Goal: Task Accomplishment & Management: Use online tool/utility

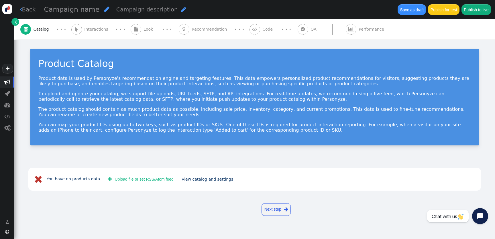
click at [12, 20] on link "" at bounding box center [15, 22] width 8 height 8
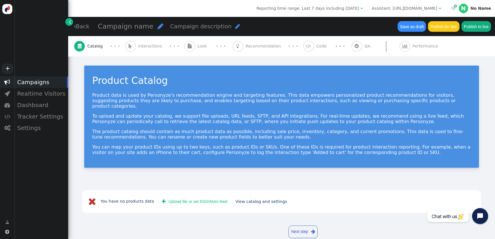
click at [418, 9] on div "Assistant: [URL][DOMAIN_NAME]" at bounding box center [405, 8] width 66 height 6
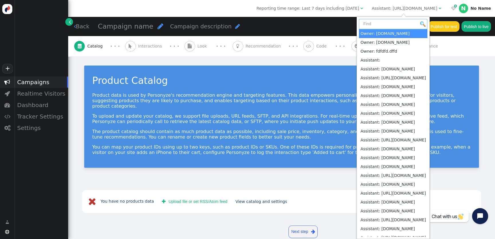
click at [406, 23] on input "text" at bounding box center [393, 24] width 68 height 10
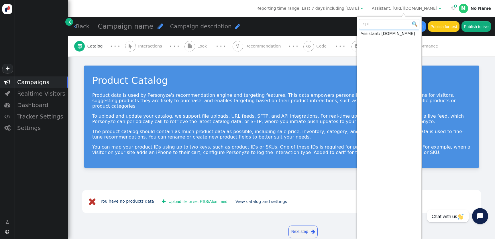
type input "spi"
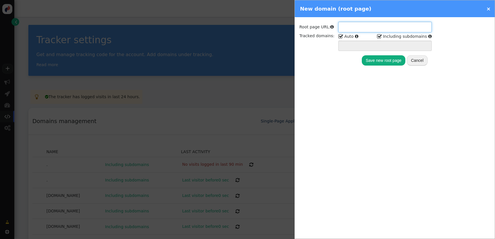
click at [343, 29] on input "text" at bounding box center [384, 27] width 93 height 10
paste input "https://spiral-sp.com/products/death-embers-sudadera-con-capucha-negra?test1234="
type input "https://spiral-sp.com/products/death-embers-sudadera-con-capucha-negra?test1234="
type input "spiral-sp.com *.spiral-sp.com"
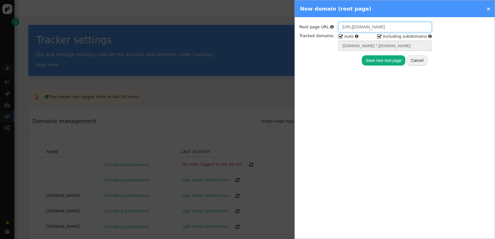
drag, startPoint x: 350, startPoint y: 26, endPoint x: 492, endPoint y: 19, distance: 142.7
click at [494, 21] on div "Root page URL:  https://spiral-sp.com/products/death-embers-sudadera-con-capuc…" at bounding box center [395, 43] width 200 height 53
click at [351, 26] on input "https://spiral-sp.com/products/death-embers-sudadera-con-capucha-negra?test1234=" at bounding box center [384, 27] width 93 height 10
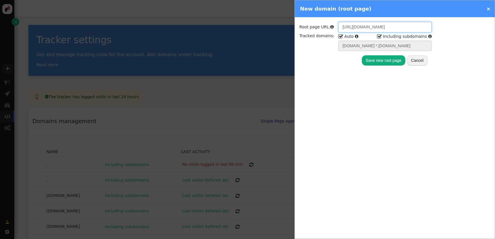
click at [351, 26] on input "https://spiral-sp.com/products/death-embers-sudadera-con-capucha-negra?test1234=" at bounding box center [384, 27] width 93 height 10
paste input "text"
type input "https://spiral-sp.com"
click at [401, 67] on div "Root page URL:  https://spiral-sp.com Tracked domains:  Auto   Including su…" at bounding box center [395, 43] width 200 height 53
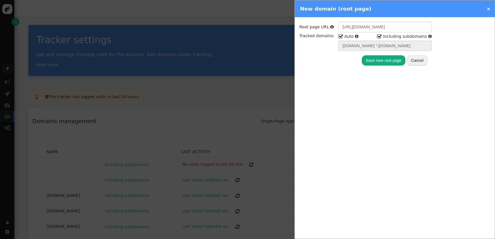
click at [394, 64] on button "Save new root page" at bounding box center [384, 60] width 44 height 10
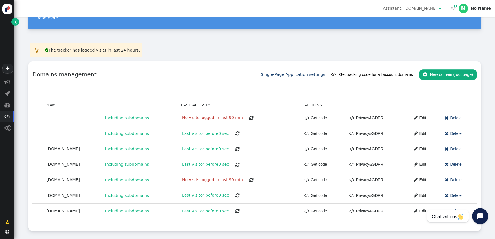
scroll to position [45, 0]
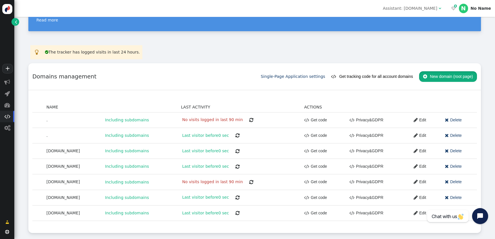
click at [465, 77] on button " New domain (root page)" at bounding box center [448, 76] width 58 height 10
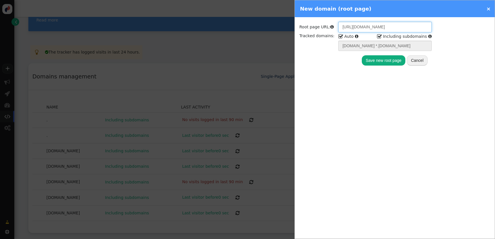
click at [380, 28] on input "https://spiral-sp.com" at bounding box center [384, 27] width 93 height 10
paste input "spiral-fr"
type input "spiral-fr.com"
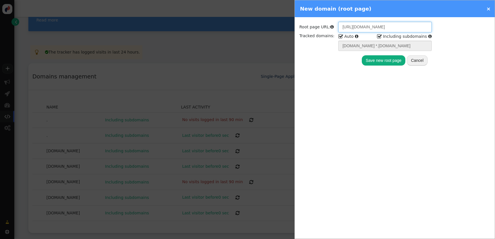
type input "spiral-fr.com *.spiral-fr.com"
type input "spiral-fr.com"
click at [388, 66] on button "Save new root page" at bounding box center [384, 60] width 44 height 10
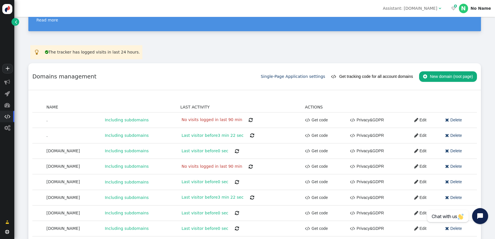
click at [428, 74] on button " New domain (root page)" at bounding box center [448, 76] width 58 height 10
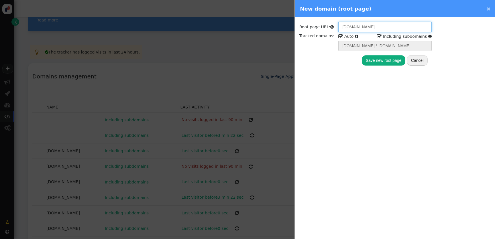
click at [368, 30] on input "spiral-fr.com" at bounding box center [384, 27] width 93 height 10
paste input "it"
type input "spiral-it.com"
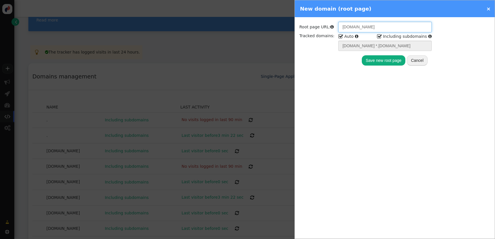
type input "spiral-it.com *.spiral-it.com"
type input "spiral-it.com"
click at [382, 64] on button "Save new root page" at bounding box center [384, 60] width 44 height 10
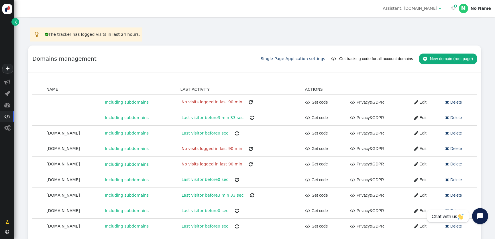
scroll to position [78, 0]
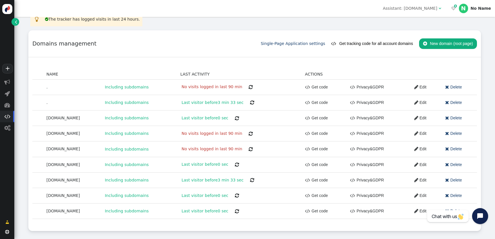
click at [244, 129] on button "" at bounding box center [250, 134] width 12 height 10
click at [248, 133] on span "" at bounding box center [250, 133] width 4 height 5
click at [248, 150] on span "" at bounding box center [250, 149] width 4 height 5
click at [250, 178] on span "" at bounding box center [252, 180] width 4 height 5
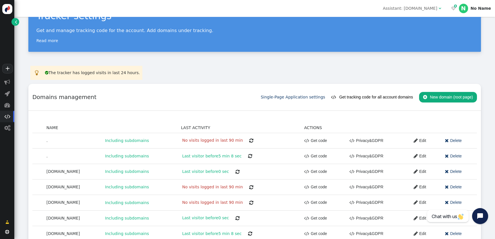
scroll to position [0, 0]
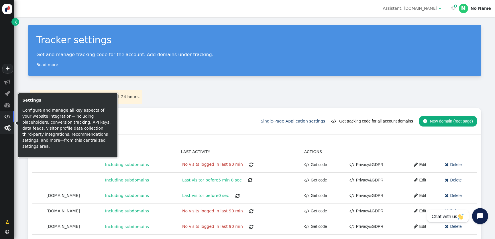
click at [5, 130] on span "" at bounding box center [7, 128] width 6 height 6
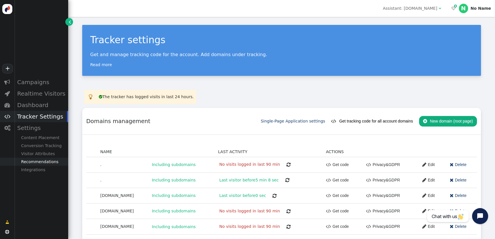
click at [54, 161] on div "Recommendations" at bounding box center [41, 162] width 54 height 8
click at [46, 171] on div "Product Catalog" at bounding box center [41, 170] width 54 height 8
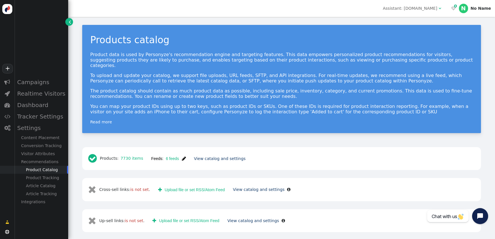
click at [183, 156] on span "" at bounding box center [184, 158] width 4 height 5
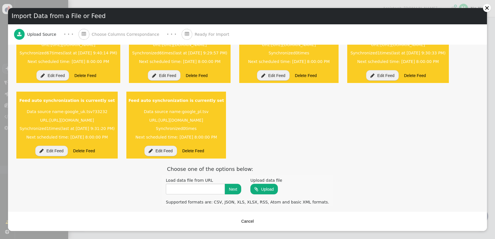
scroll to position [112, 0]
click at [192, 188] on input "text" at bounding box center [195, 189] width 59 height 10
paste input "https://io.feedoptimise.com/feed/720/1360/d349d0be-5e72-4739-842c-85bfba223e84/…"
type input "https://io.feedoptimise.com/feed/720/1360/d349d0be-5e72-4739-842c-85bfba223e84/…"
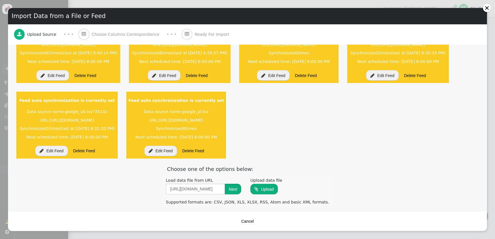
scroll to position [0, 0]
click at [238, 188] on button "Next" at bounding box center [233, 189] width 16 height 10
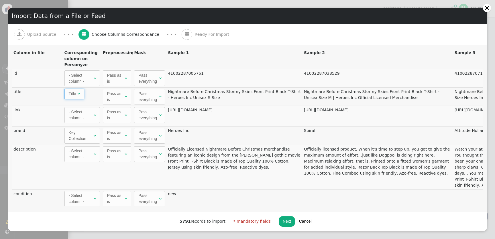
click at [79, 93] on span "" at bounding box center [78, 94] width 3 height 4
click at [75, 128] on span "Key Collection " at bounding box center [81, 136] width 35 height 16
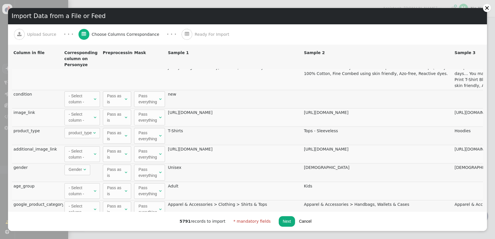
scroll to position [100, 0]
click at [86, 135] on span "product_type " at bounding box center [81, 132] width 35 height 10
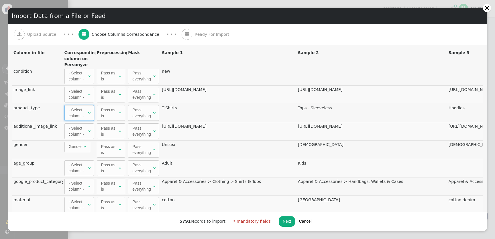
scroll to position [123, 0]
click at [79, 147] on span "Gender" at bounding box center [75, 146] width 13 height 5
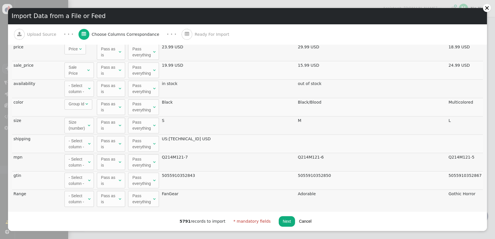
scroll to position [445, 0]
click at [88, 131] on div "Size (number) " at bounding box center [79, 126] width 21 height 12
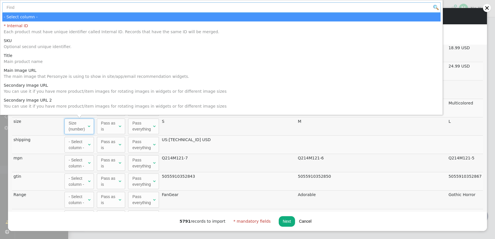
click at [84, 12] on input "text" at bounding box center [221, 7] width 438 height 10
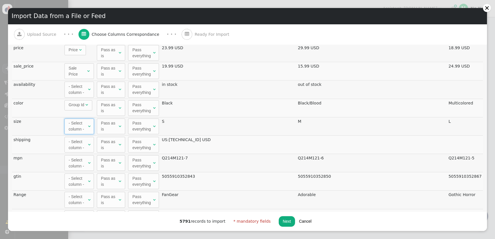
click at [70, 104] on span "Group Id" at bounding box center [76, 104] width 15 height 5
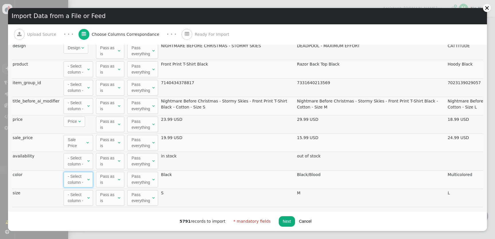
scroll to position [345, 1]
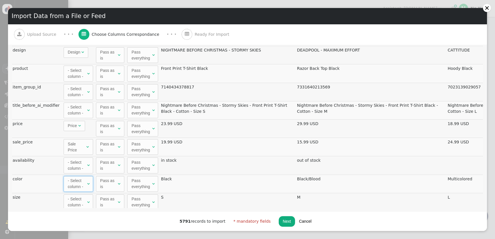
click at [77, 143] on div "Sale Price Product/item price after discount." at bounding box center [76, 147] width 17 height 12
click at [71, 123] on span "Price" at bounding box center [72, 125] width 9 height 5
click at [82, 130] on div "- Select column -" at bounding box center [77, 129] width 18 height 12
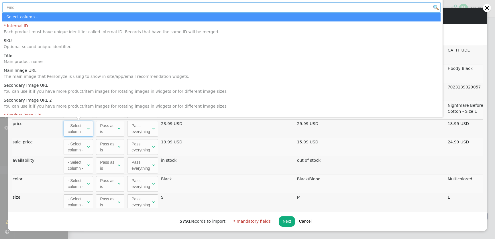
click at [57, 9] on input "text" at bounding box center [221, 7] width 438 height 10
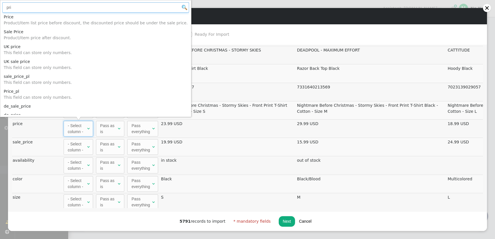
type input "pri"
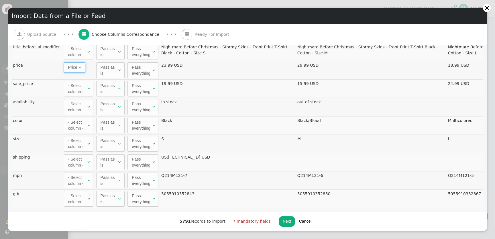
scroll to position [404, 1]
click at [79, 88] on div "- Select column -" at bounding box center [77, 88] width 18 height 12
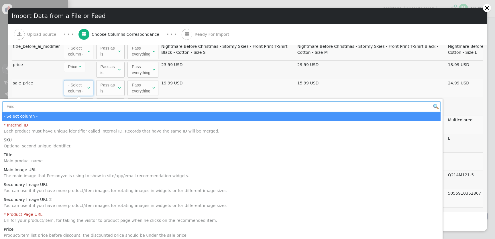
click at [76, 108] on input "text" at bounding box center [221, 106] width 438 height 10
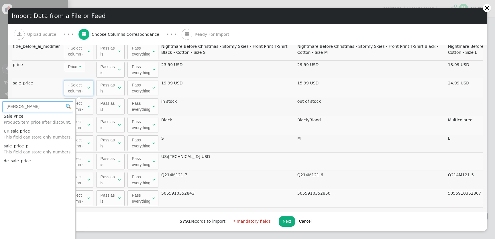
type input "sal"
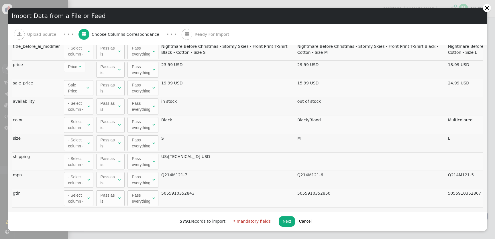
click at [62, 124] on td "color" at bounding box center [36, 125] width 51 height 18
click at [143, 91] on div "Pass everything" at bounding box center [141, 88] width 19 height 12
click at [143, 66] on div "Pass everything" at bounding box center [141, 70] width 19 height 12
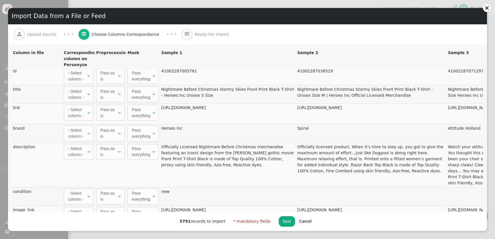
scroll to position [0, 1]
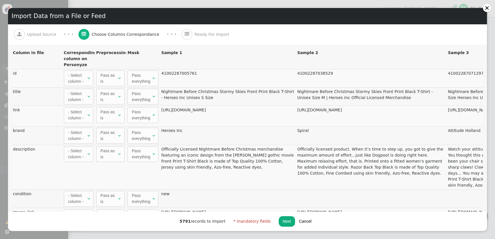
drag, startPoint x: 242, startPoint y: 122, endPoint x: 163, endPoint y: 110, distance: 80.1
click at [163, 111] on td "https://www.spiralusa.com/products/nightmare-before-christmas-stormy-skies-fron…" at bounding box center [228, 116] width 136 height 21
click at [163, 110] on td "https://www.spiralusa.com/products/nightmare-before-christmas-stormy-skies-fron…" at bounding box center [228, 116] width 136 height 21
drag, startPoint x: 241, startPoint y: 122, endPoint x: 160, endPoint y: 110, distance: 81.6
click at [160, 110] on td "https://www.spiralusa.com/products/nightmare-before-christmas-stormy-skies-fron…" at bounding box center [228, 116] width 136 height 21
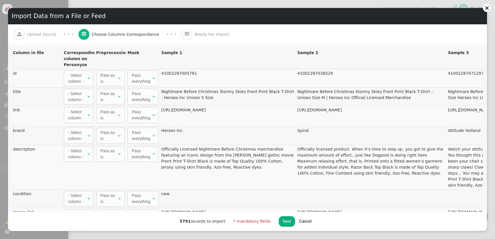
copy td "https://www.spiralusa.com/products/nightmare-before-christmas-stormy-skies-fron…"
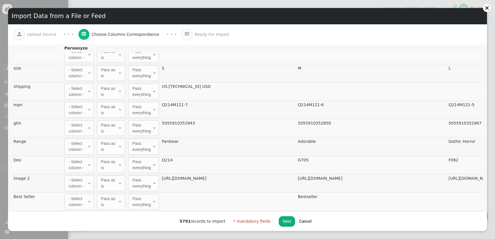
scroll to position [17, 0]
click at [82, 109] on div "- Select column -" at bounding box center [78, 109] width 18 height 12
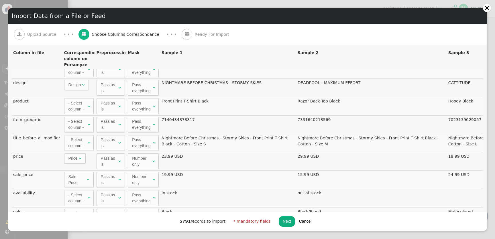
scroll to position [363, 0]
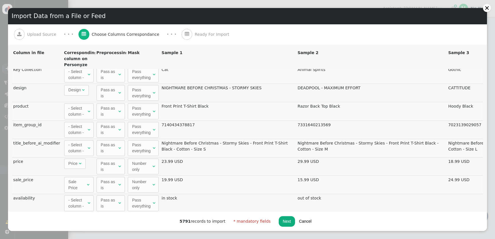
click at [76, 88] on span "Design" at bounding box center [74, 90] width 13 height 5
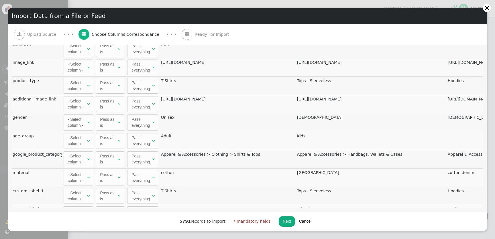
scroll to position [0, 1]
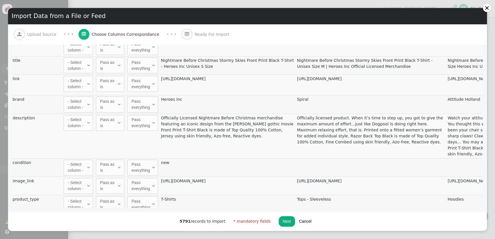
click at [281, 220] on button "Next" at bounding box center [286, 221] width 16 height 10
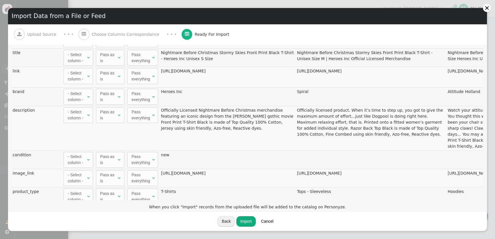
scroll to position [0, 0]
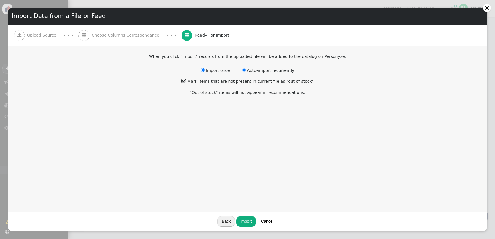
radio input "false"
radio input "true"
click at [252, 70] on li "Auto-import recurrently" at bounding box center [268, 71] width 56 height 10
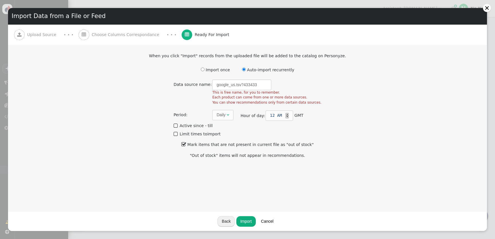
click at [222, 114] on div "Daily" at bounding box center [220, 115] width 9 height 6
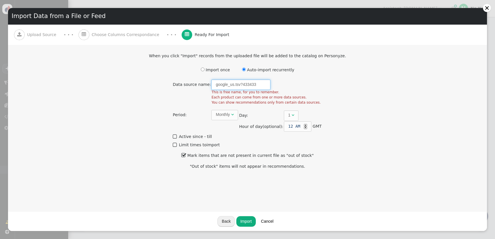
click at [256, 86] on input "google_us.tsv?433433" at bounding box center [240, 85] width 59 height 10
click at [245, 221] on button "Import" at bounding box center [245, 221] width 19 height 10
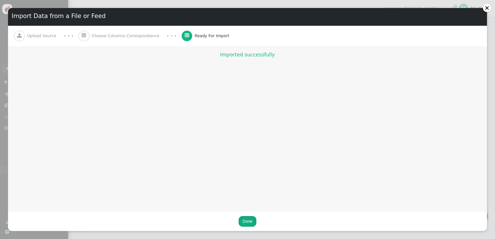
click at [250, 223] on button "Done" at bounding box center [246, 221] width 17 height 10
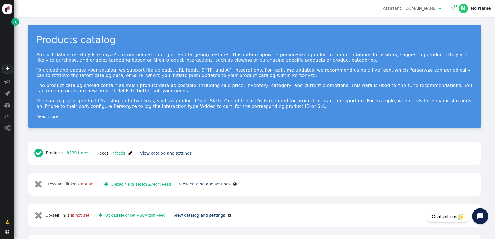
click at [88, 153] on link "8430 items" at bounding box center [77, 153] width 25 height 5
